Goal: Check status: Check status

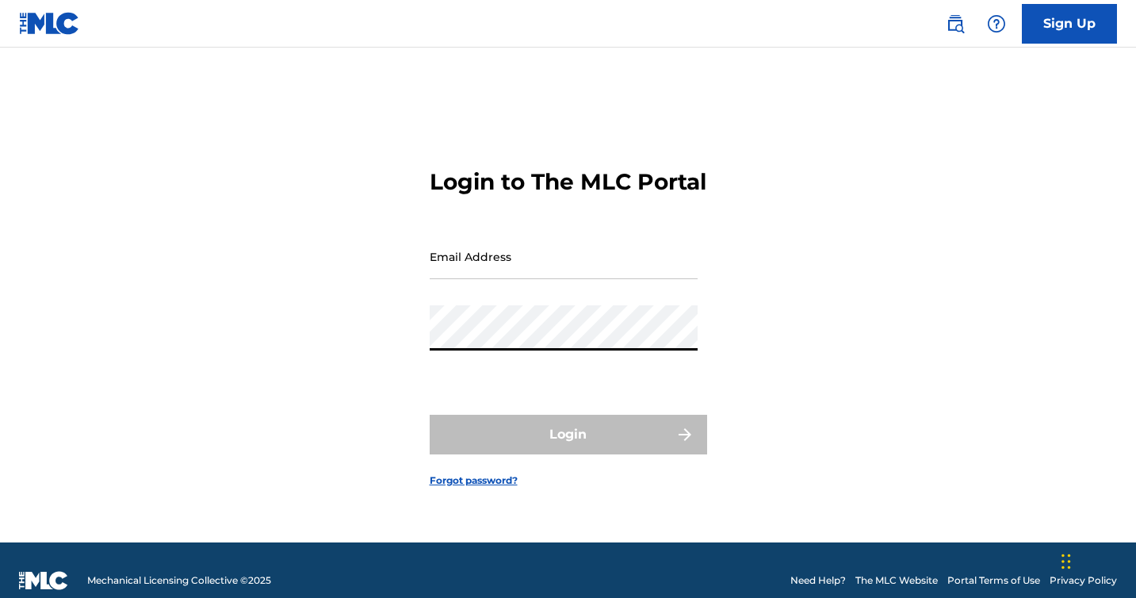
type input "[EMAIL_ADDRESS][DOMAIN_NAME]"
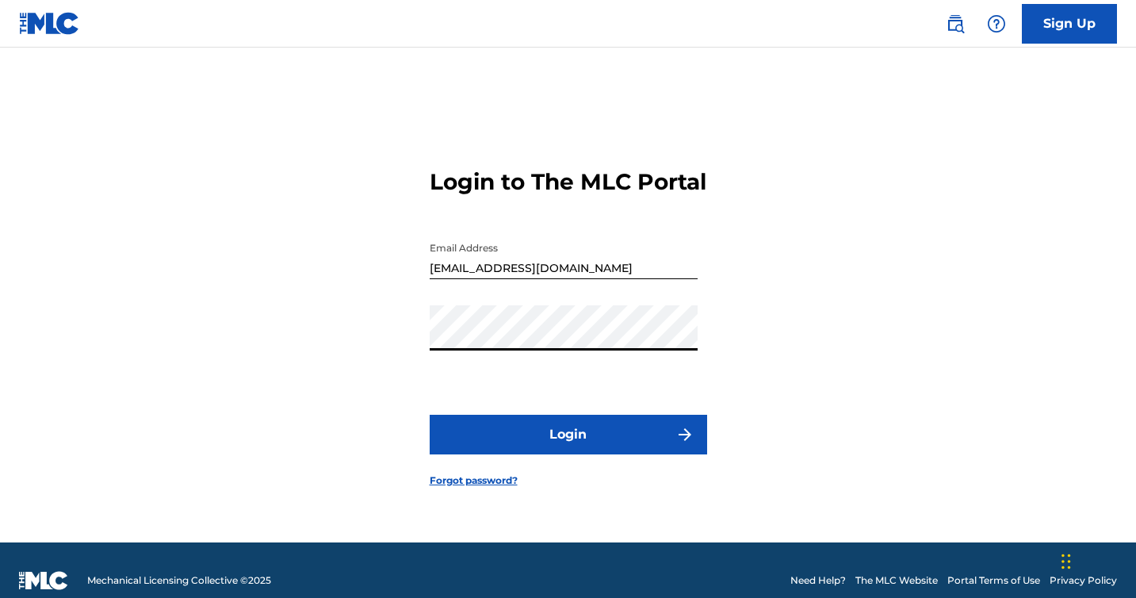
click at [562, 454] on button "Login" at bounding box center [568, 435] width 277 height 40
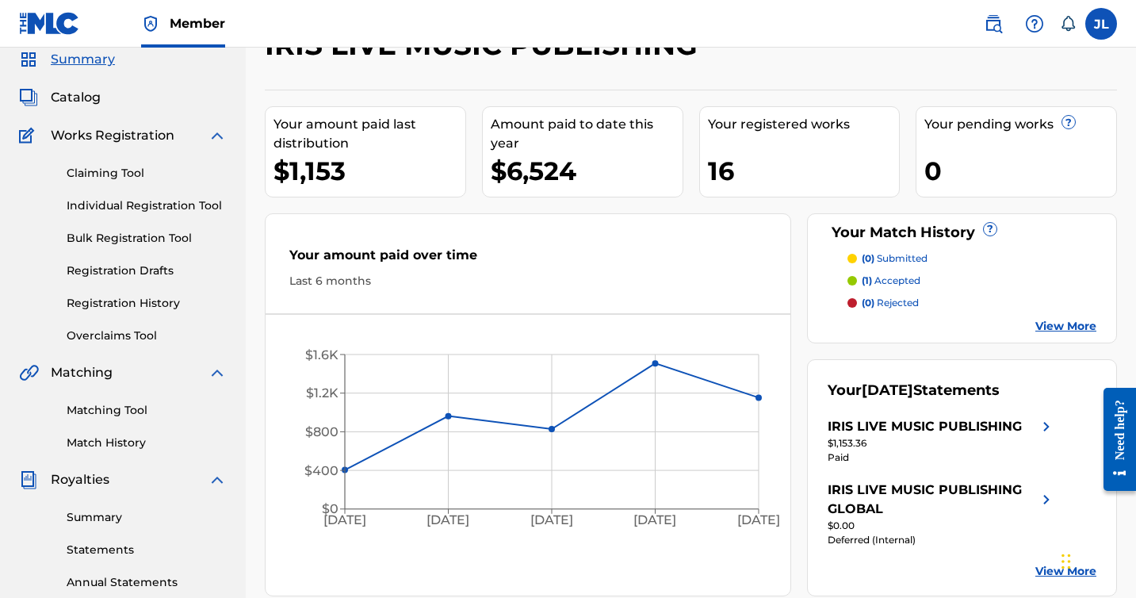
scroll to position [67, 0]
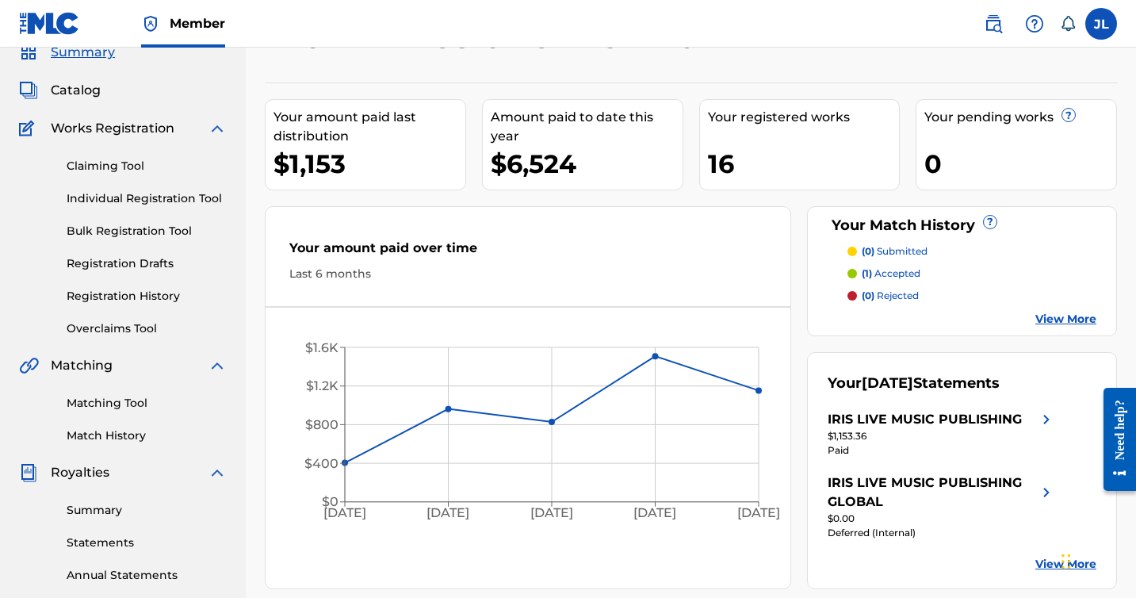
click at [95, 95] on span "Catalog" at bounding box center [76, 90] width 50 height 19
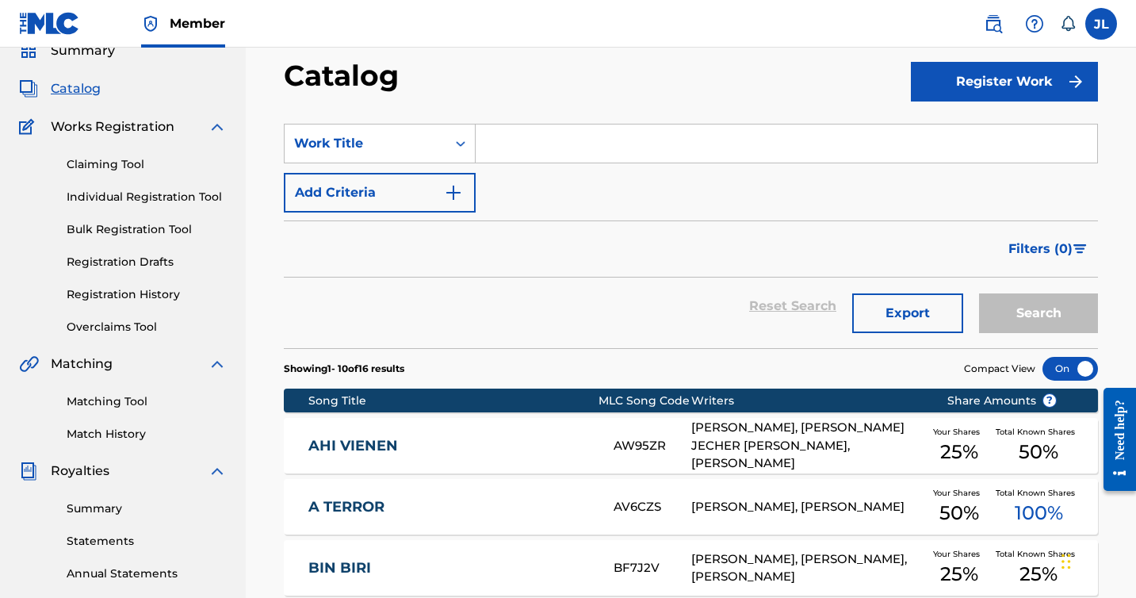
scroll to position [48, 0]
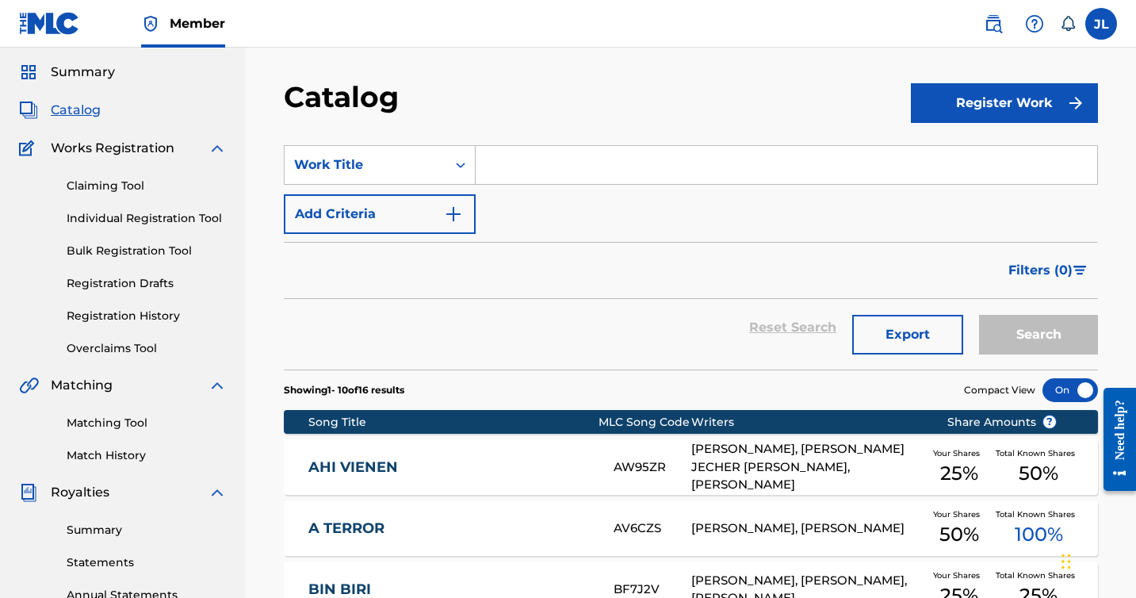
click at [122, 443] on div "Matching Tool Match History" at bounding box center [123, 429] width 208 height 69
click at [133, 317] on link "Registration History" at bounding box center [147, 316] width 160 height 17
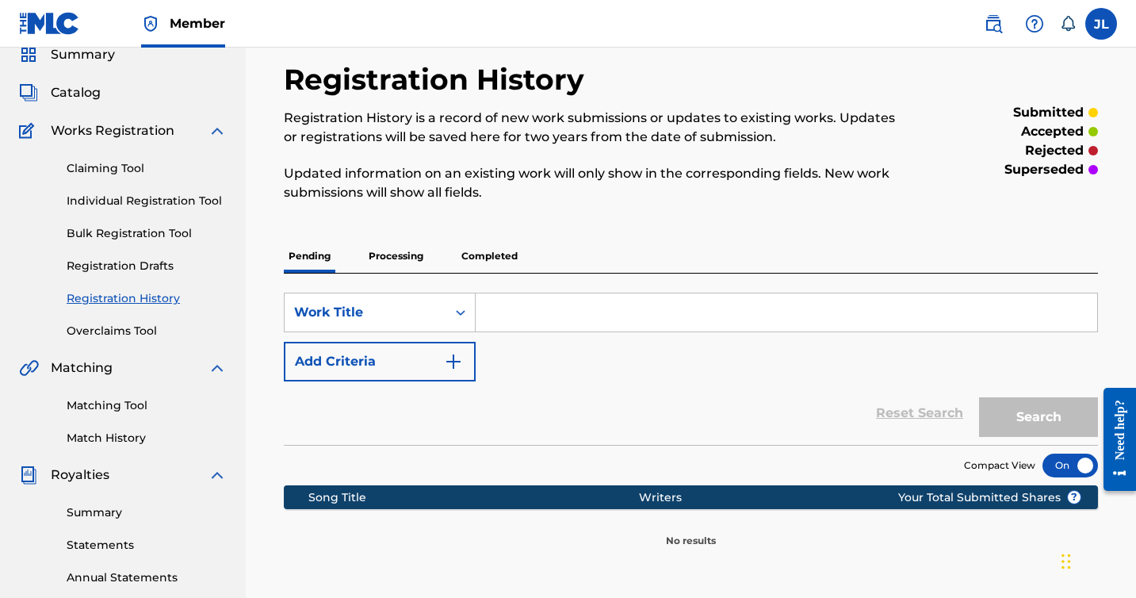
scroll to position [56, 0]
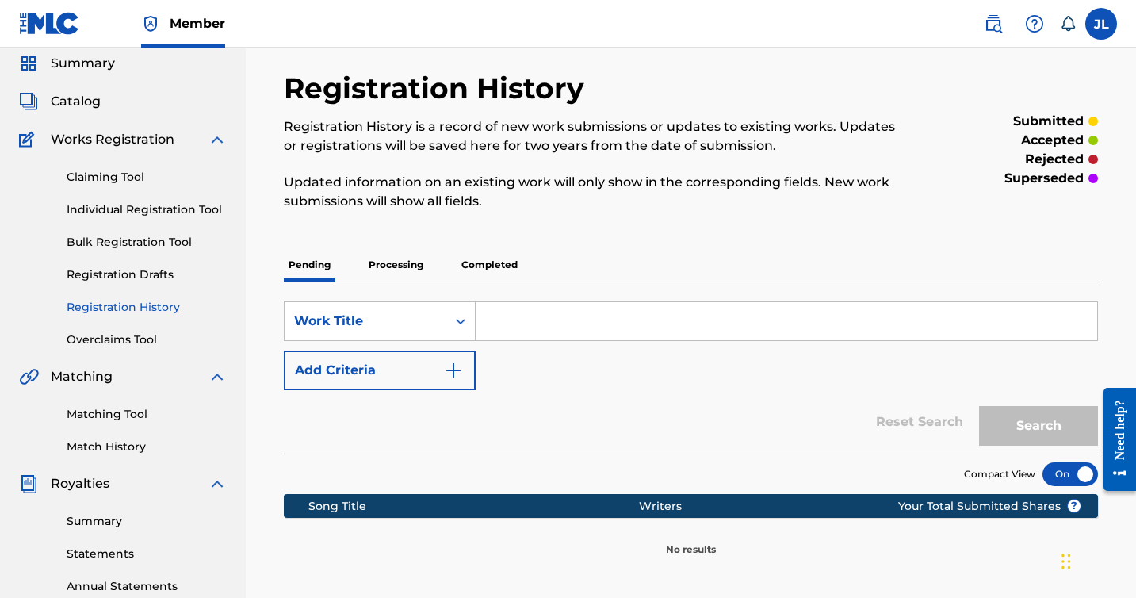
click at [395, 263] on p "Processing" at bounding box center [396, 264] width 64 height 33
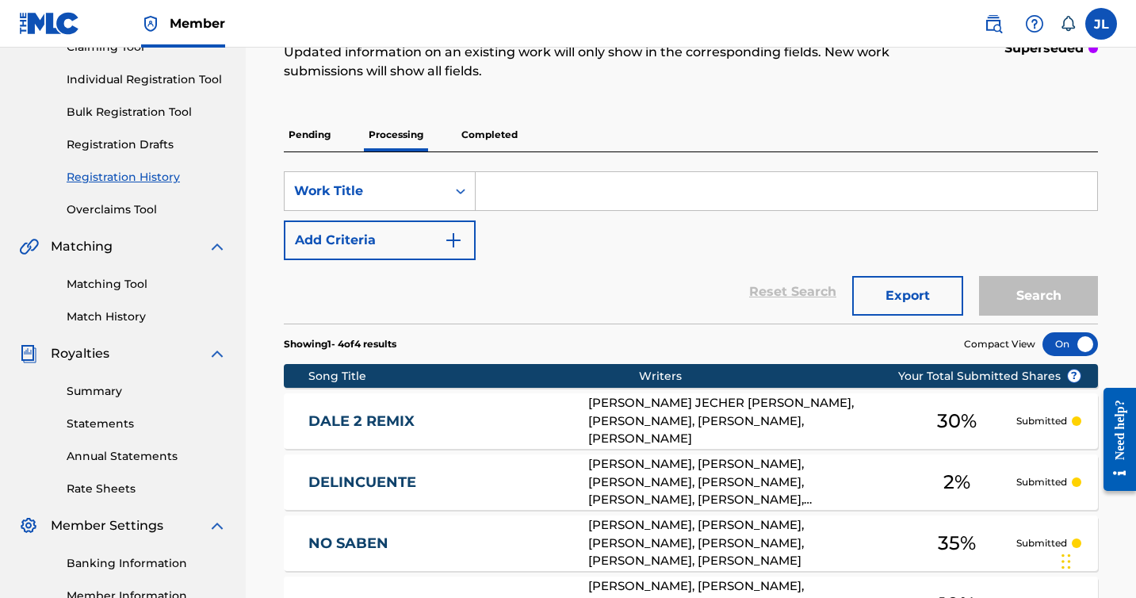
scroll to position [147, 0]
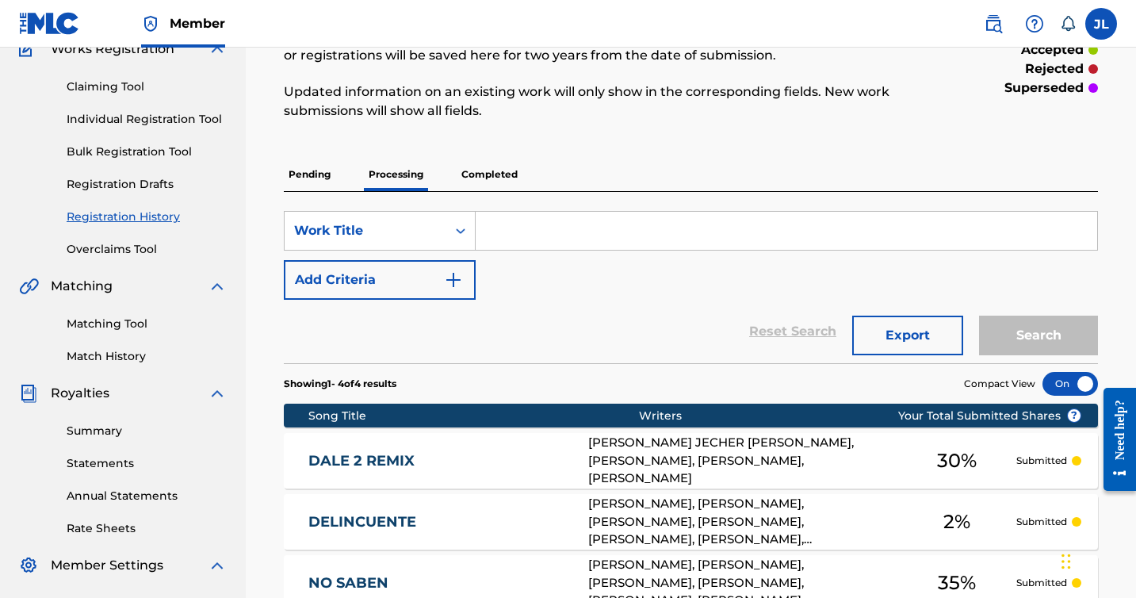
click at [502, 185] on p "Completed" at bounding box center [490, 174] width 66 height 33
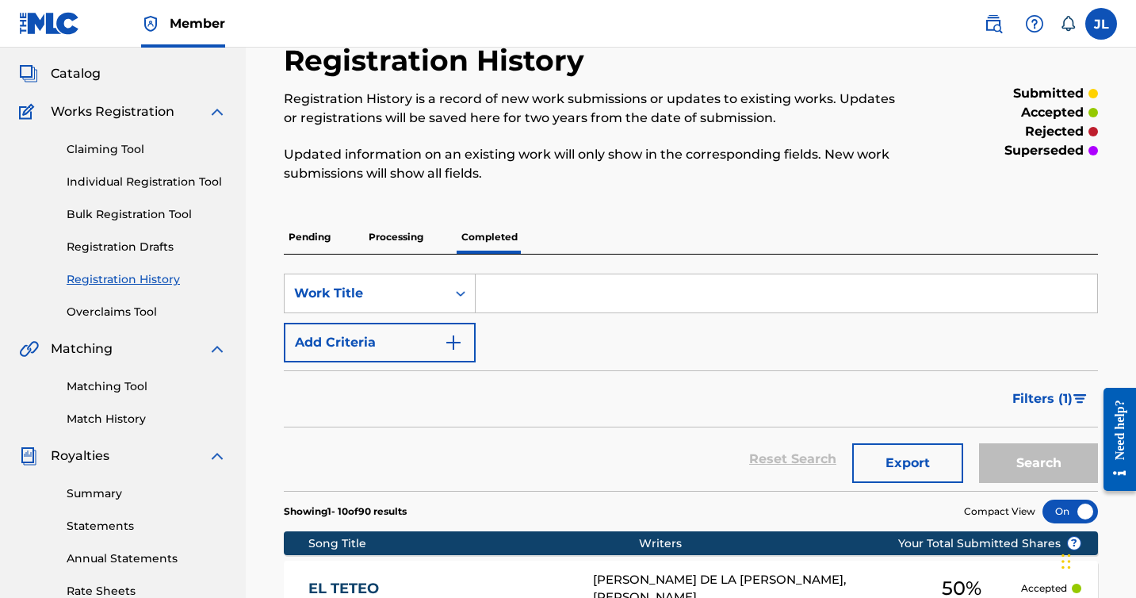
scroll to position [10, 0]
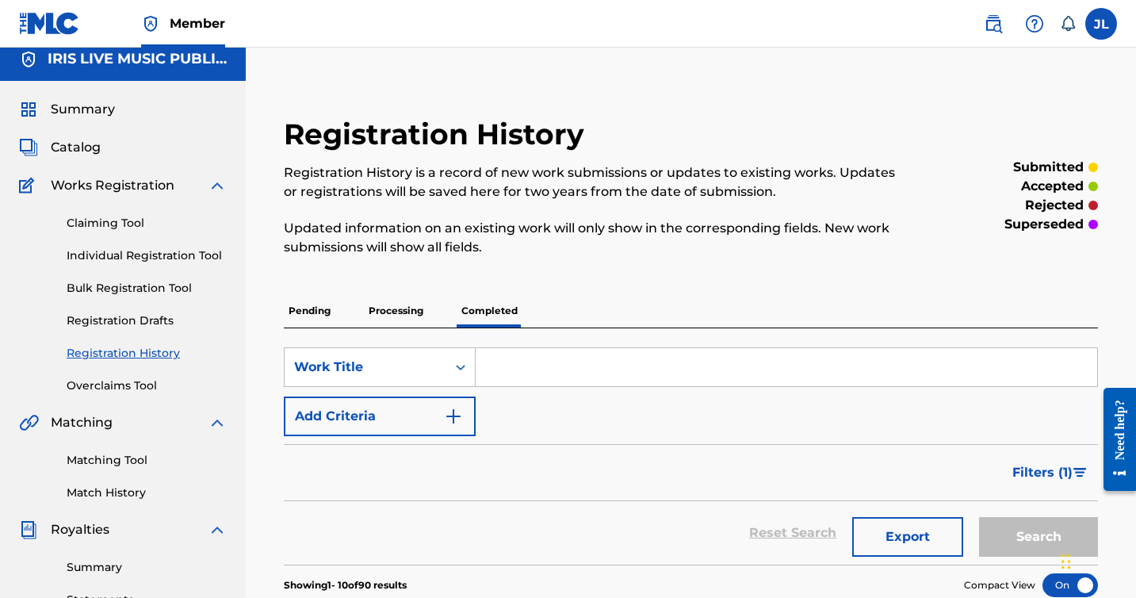
click at [106, 151] on div "Catalog" at bounding box center [123, 147] width 208 height 19
click at [80, 148] on span "Catalog" at bounding box center [76, 147] width 50 height 19
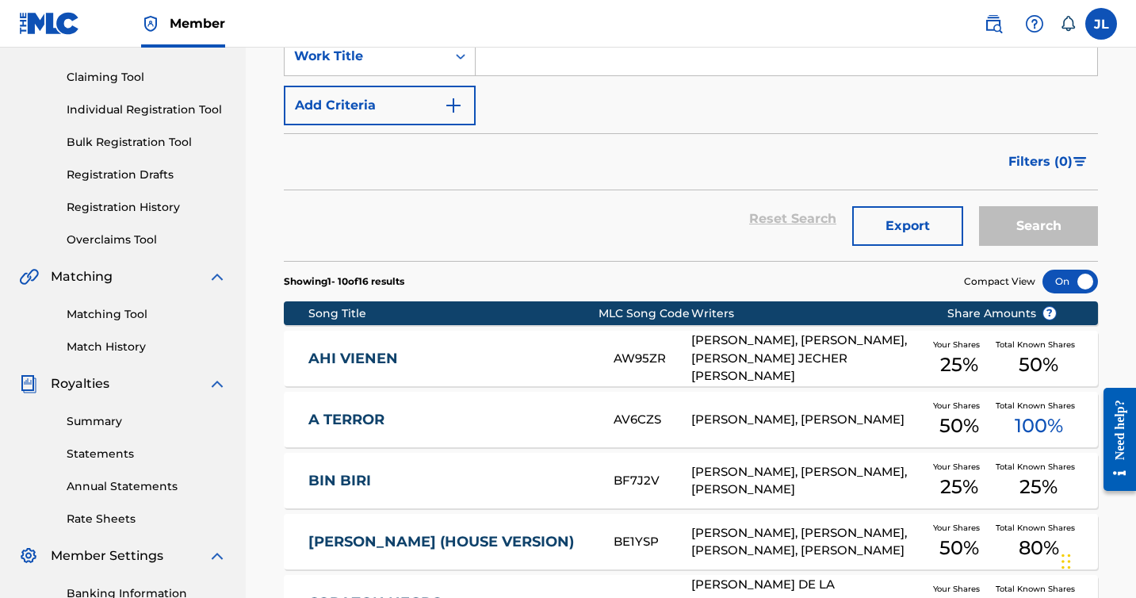
scroll to position [35, 0]
